Goal: Task Accomplishment & Management: Use online tool/utility

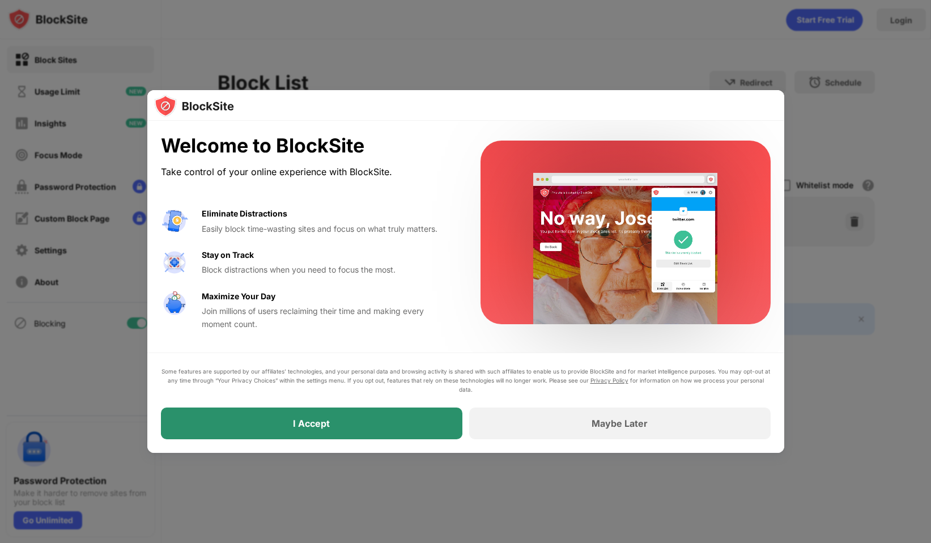
click at [326, 436] on div "I Accept" at bounding box center [312, 424] width 302 height 32
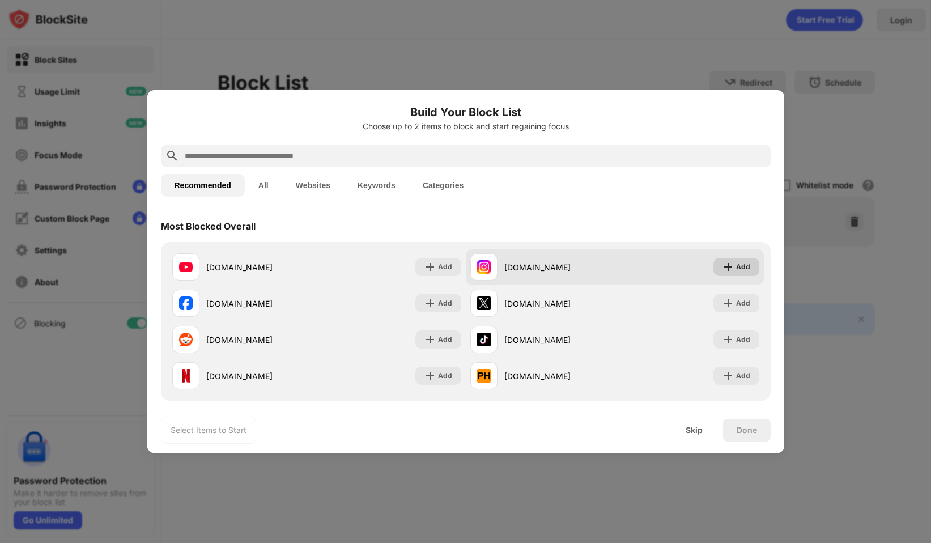
click at [724, 265] on img at bounding box center [728, 266] width 11 height 11
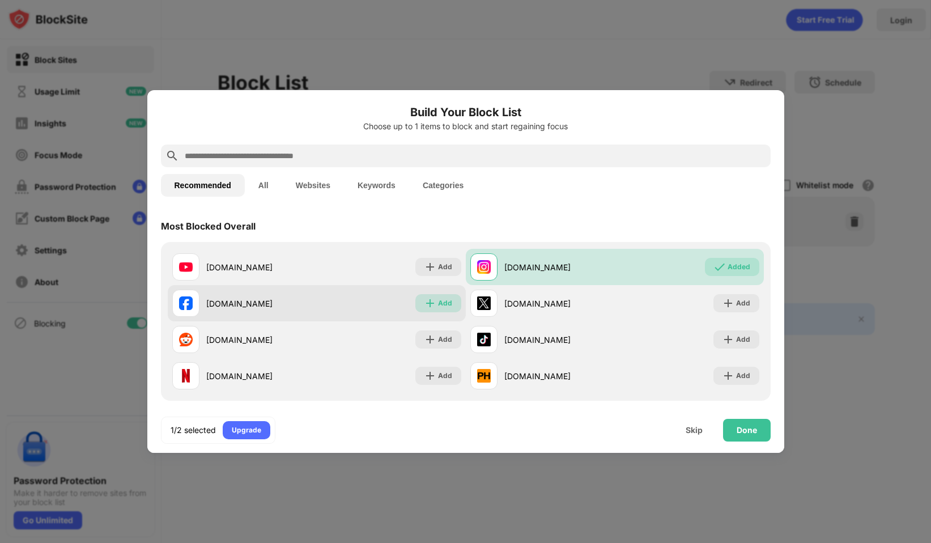
click at [447, 301] on div "Add" at bounding box center [445, 303] width 14 height 11
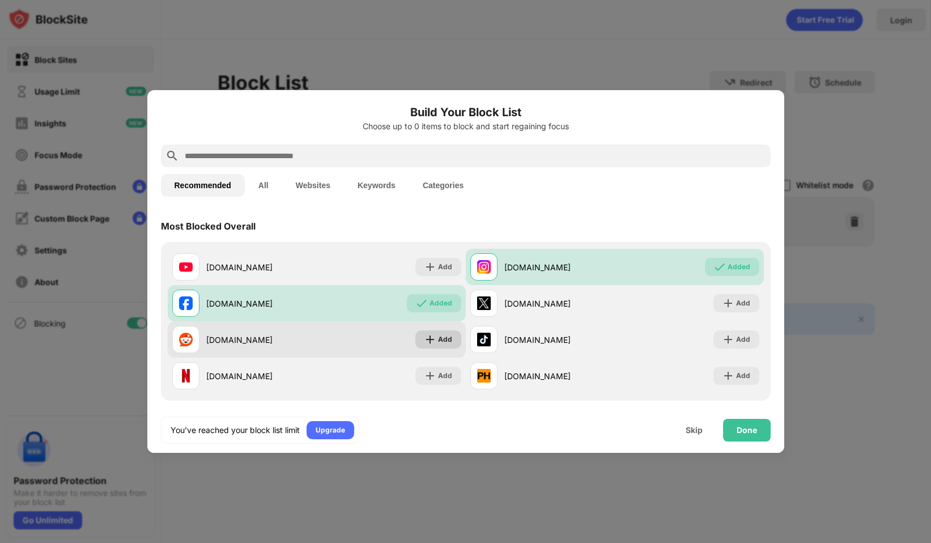
click at [442, 339] on div "Add" at bounding box center [445, 339] width 14 height 11
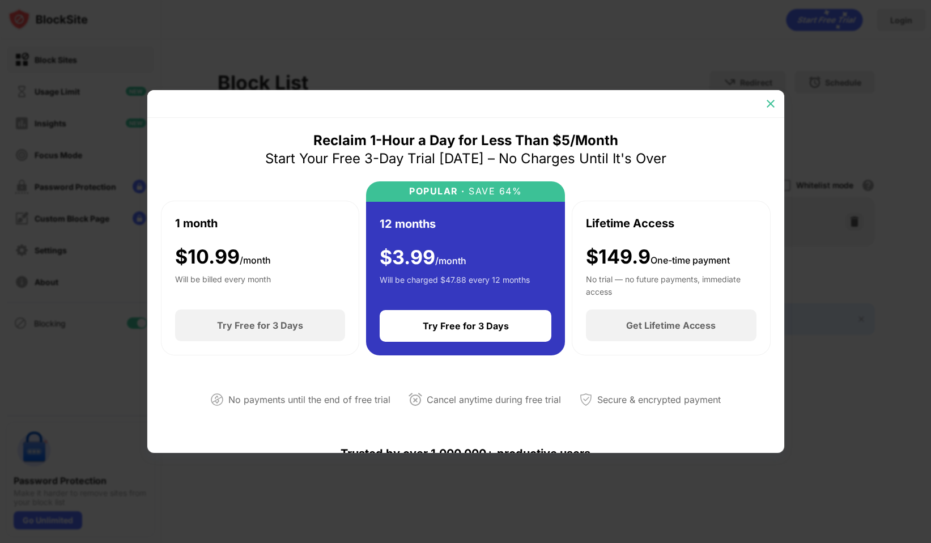
click at [766, 108] on img at bounding box center [770, 103] width 11 height 11
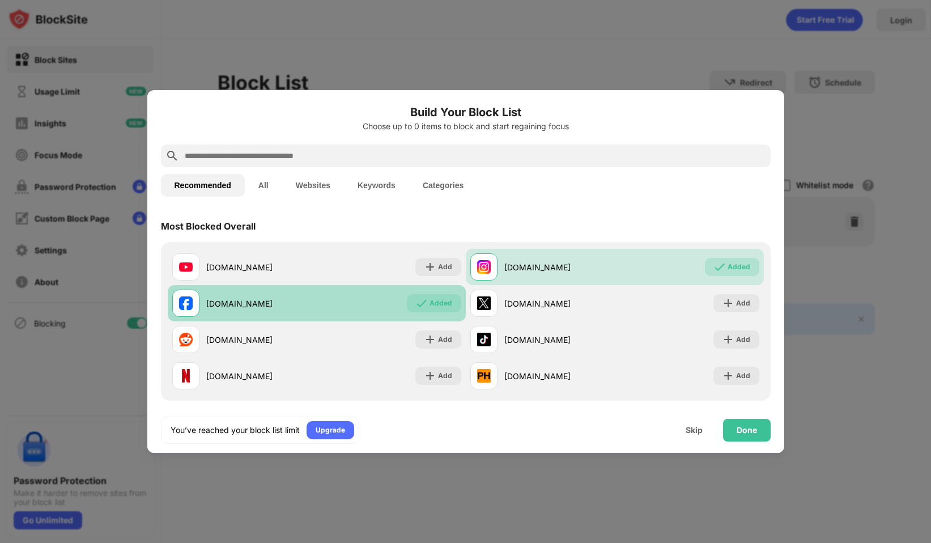
click at [438, 304] on div "Added" at bounding box center [441, 303] width 23 height 11
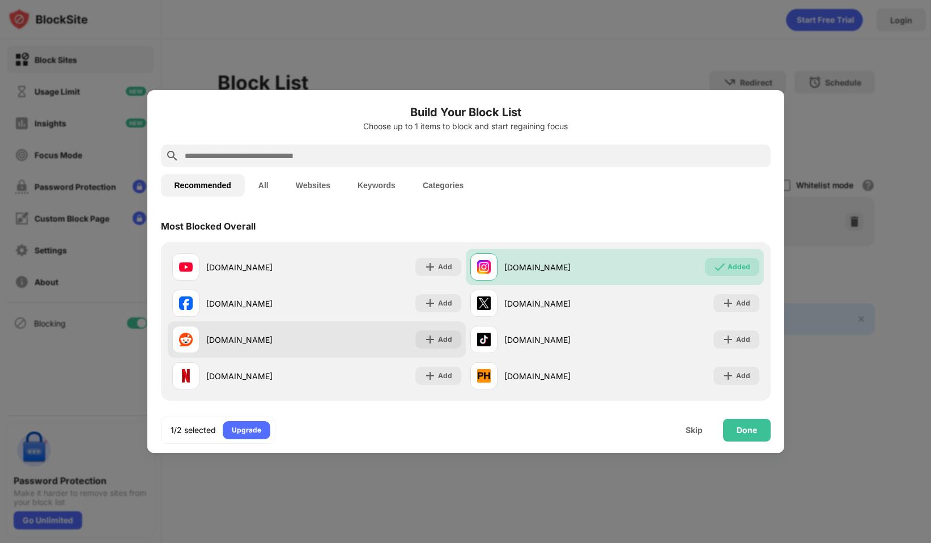
click at [440, 328] on div "[DOMAIN_NAME] Add" at bounding box center [317, 339] width 298 height 36
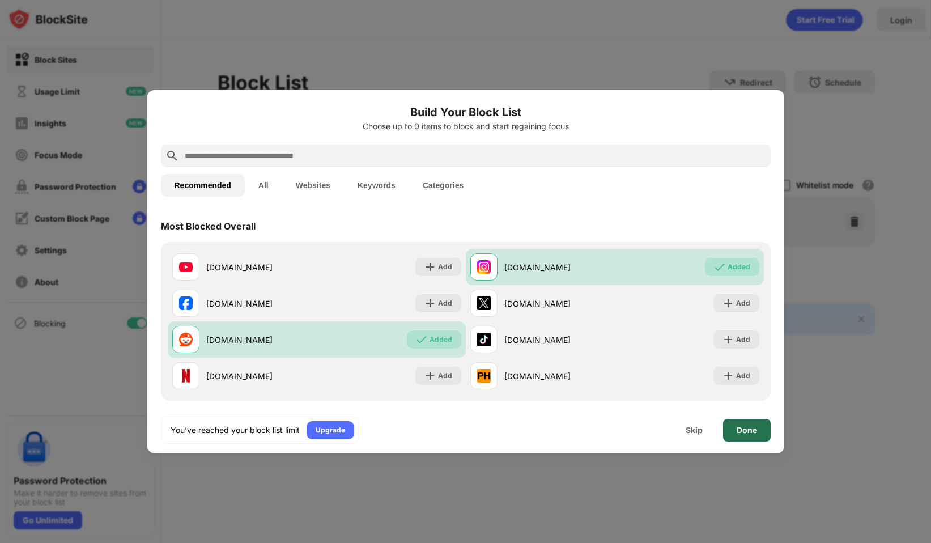
click at [755, 437] on div "Done" at bounding box center [747, 430] width 48 height 23
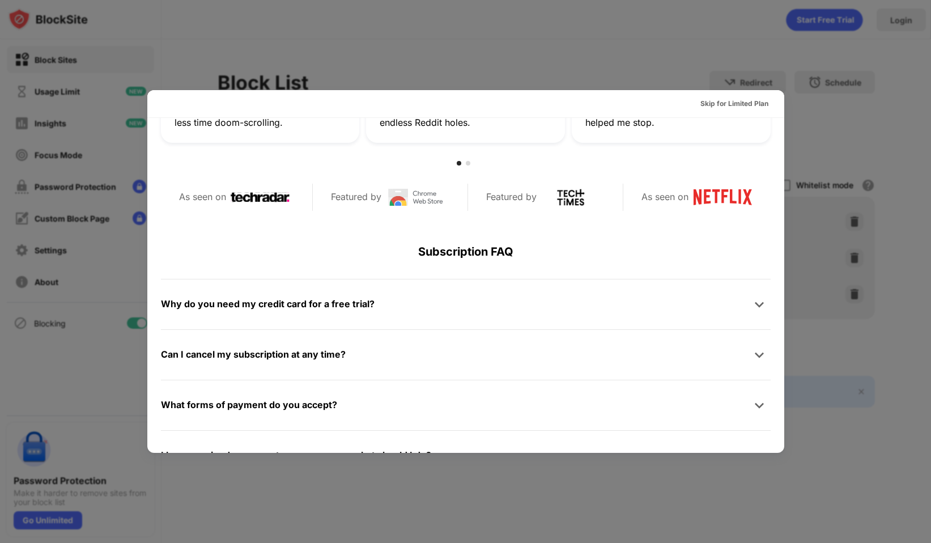
scroll to position [553, 0]
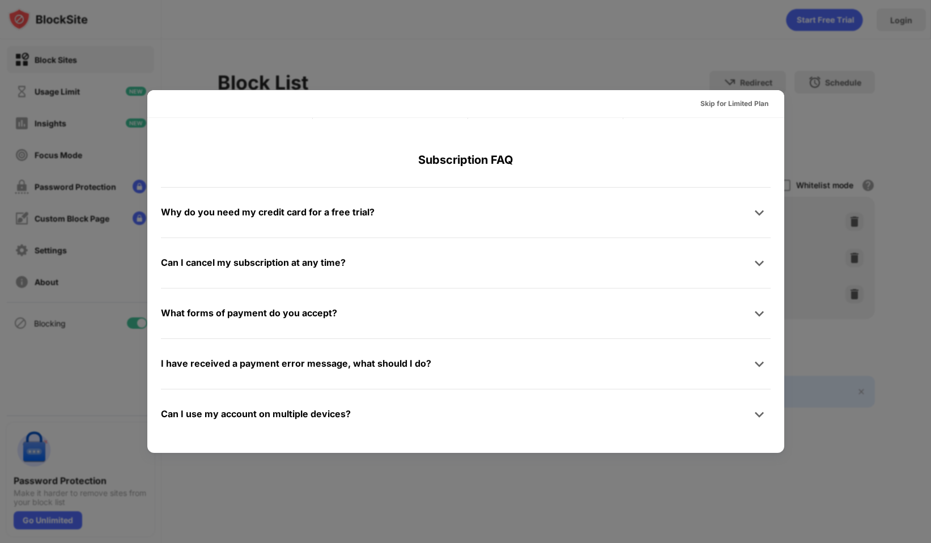
click at [389, 218] on div "Why do you need my credit card for a free trial?" at bounding box center [466, 212] width 610 height 23
click at [351, 210] on div "Why do you need my credit card for a free trial?" at bounding box center [268, 212] width 214 height 16
click at [548, 201] on div "Why do you need my credit card for a free trial?" at bounding box center [466, 212] width 610 height 23
click at [773, 213] on div "Reclaim 1-Hour a Day for Less Than $5/Month Start Your Free 3-Day Trial [DATE] …" at bounding box center [465, 9] width 637 height 888
click at [758, 213] on img at bounding box center [759, 212] width 11 height 11
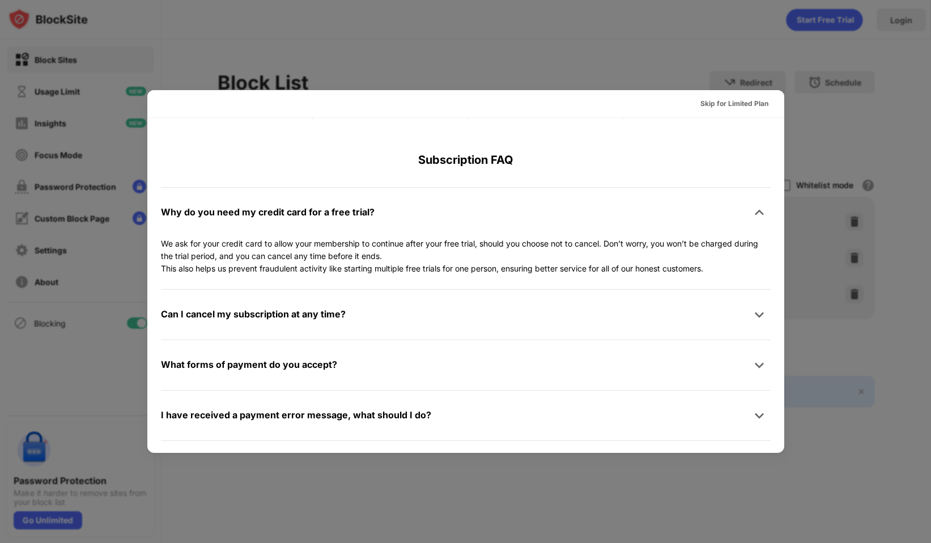
click at [761, 213] on img at bounding box center [759, 212] width 11 height 11
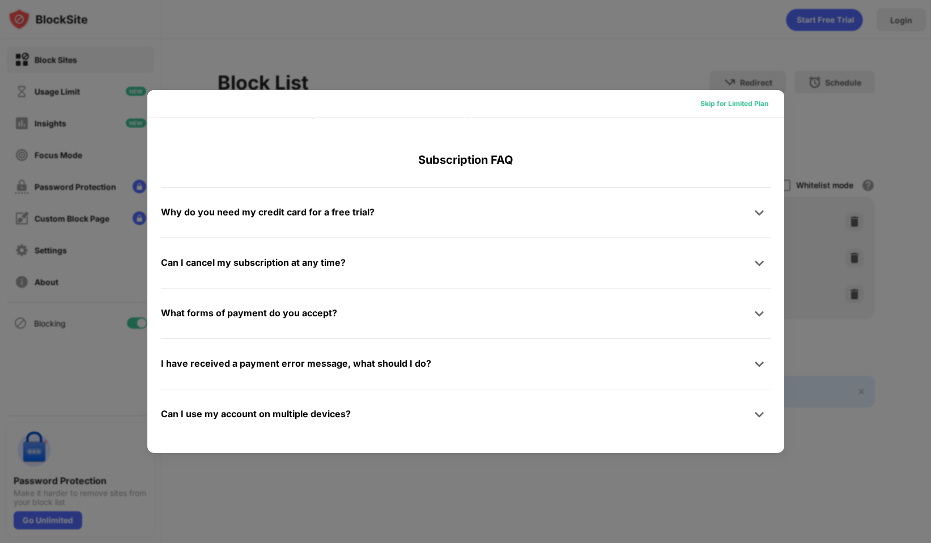
click at [734, 103] on div "Skip for Limited Plan" at bounding box center [735, 103] width 68 height 11
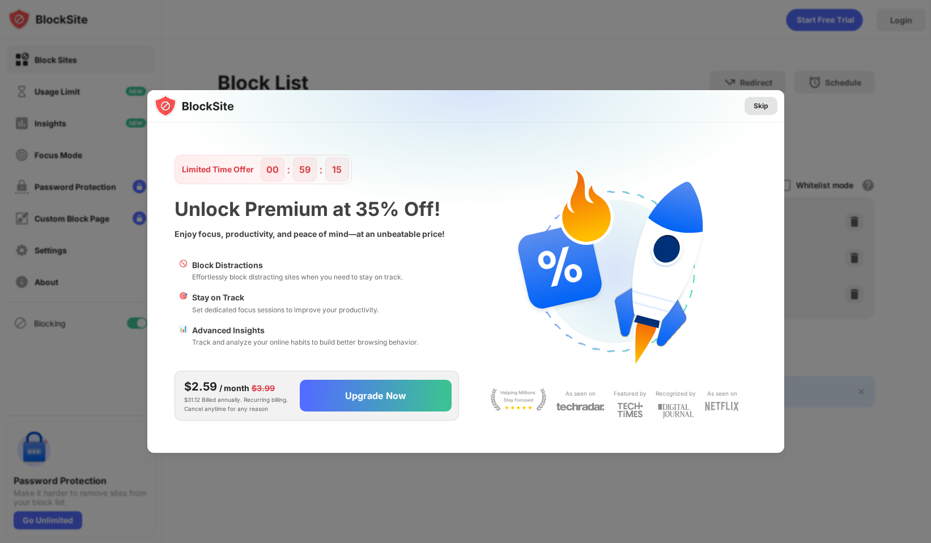
click at [764, 107] on div "Skip" at bounding box center [761, 105] width 15 height 11
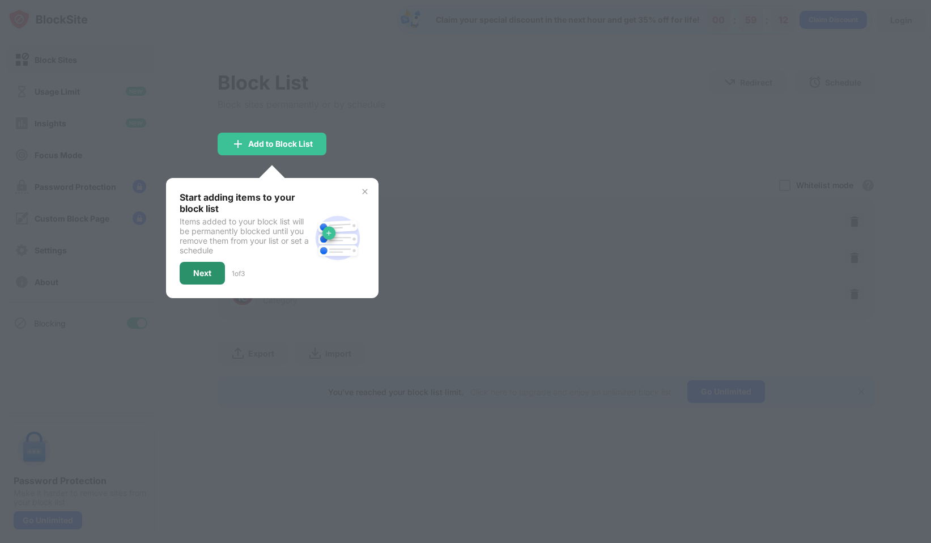
click at [214, 268] on div "Next" at bounding box center [202, 273] width 45 height 23
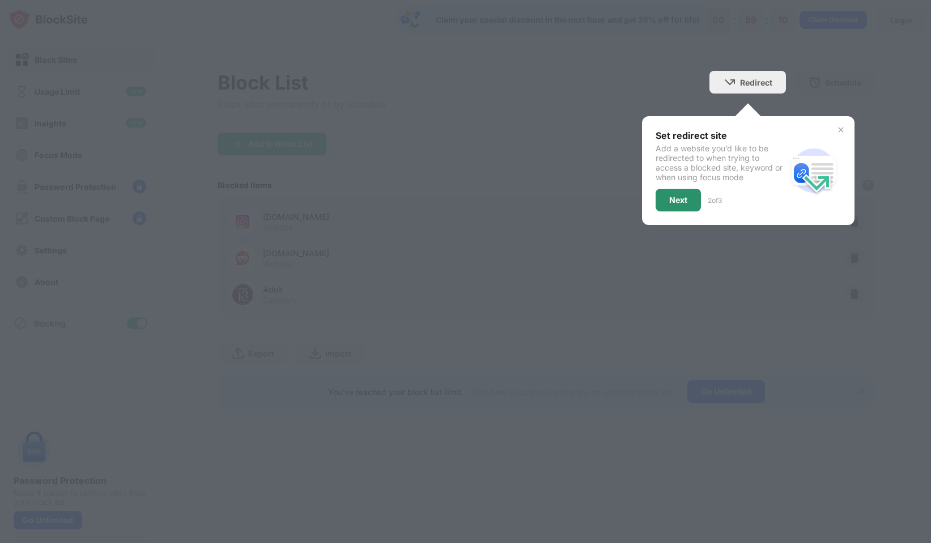
click at [681, 199] on div "Next" at bounding box center [679, 200] width 18 height 9
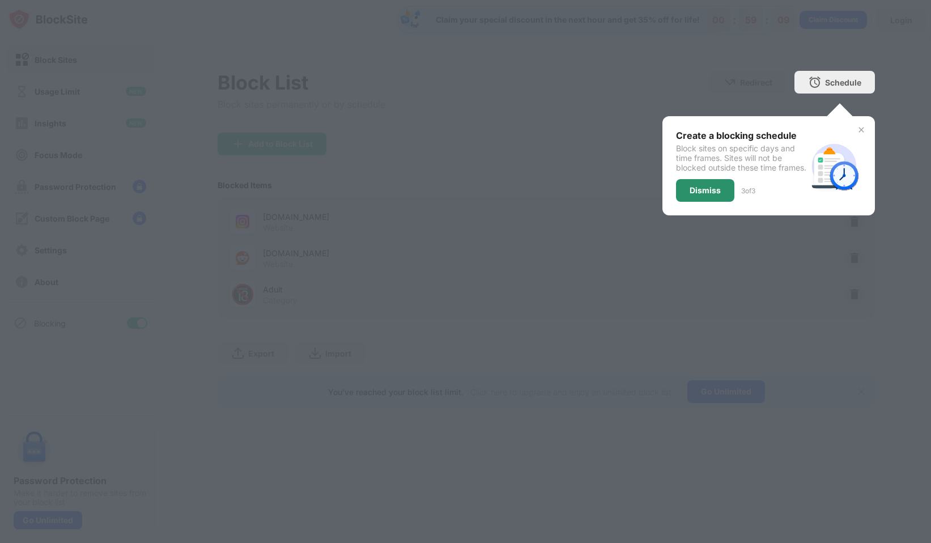
click at [717, 192] on div "Dismiss" at bounding box center [705, 190] width 58 height 23
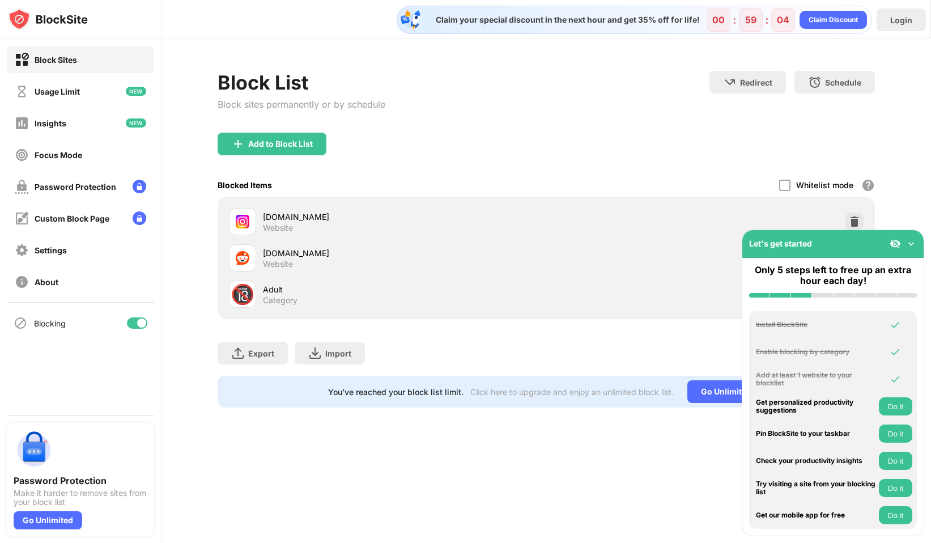
click at [909, 243] on img at bounding box center [911, 243] width 11 height 11
